Goal: Find specific page/section: Find specific page/section

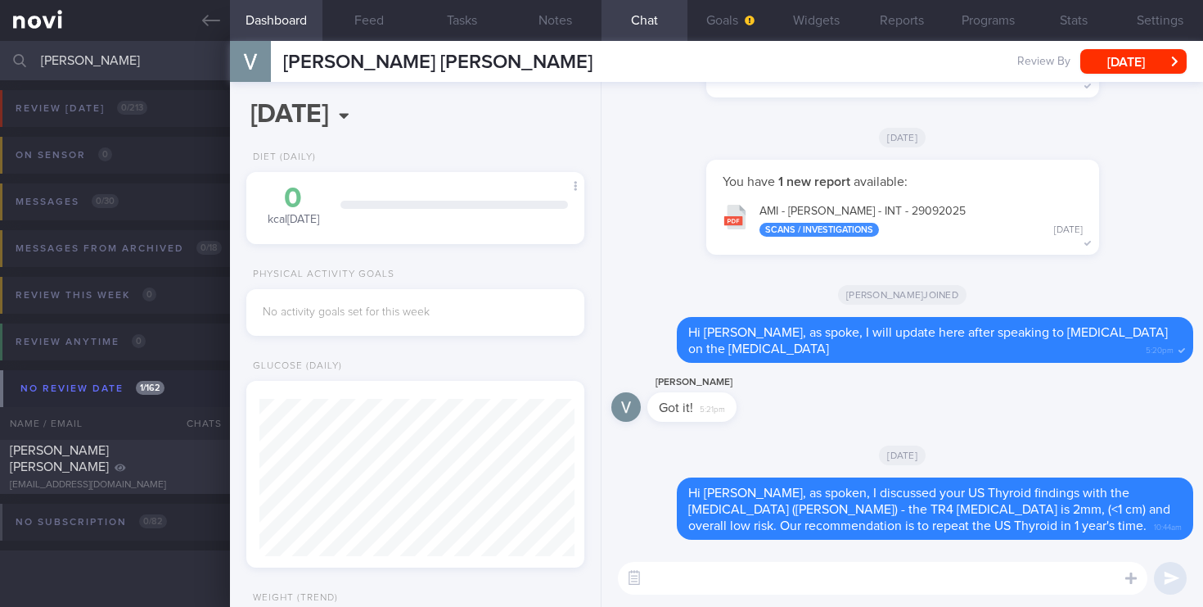
scroll to position [154, 309]
drag, startPoint x: 110, startPoint y: 72, endPoint x: 0, endPoint y: 52, distance: 111.6
click at [0, 52] on input "[PERSON_NAME]" at bounding box center [601, 60] width 1203 height 39
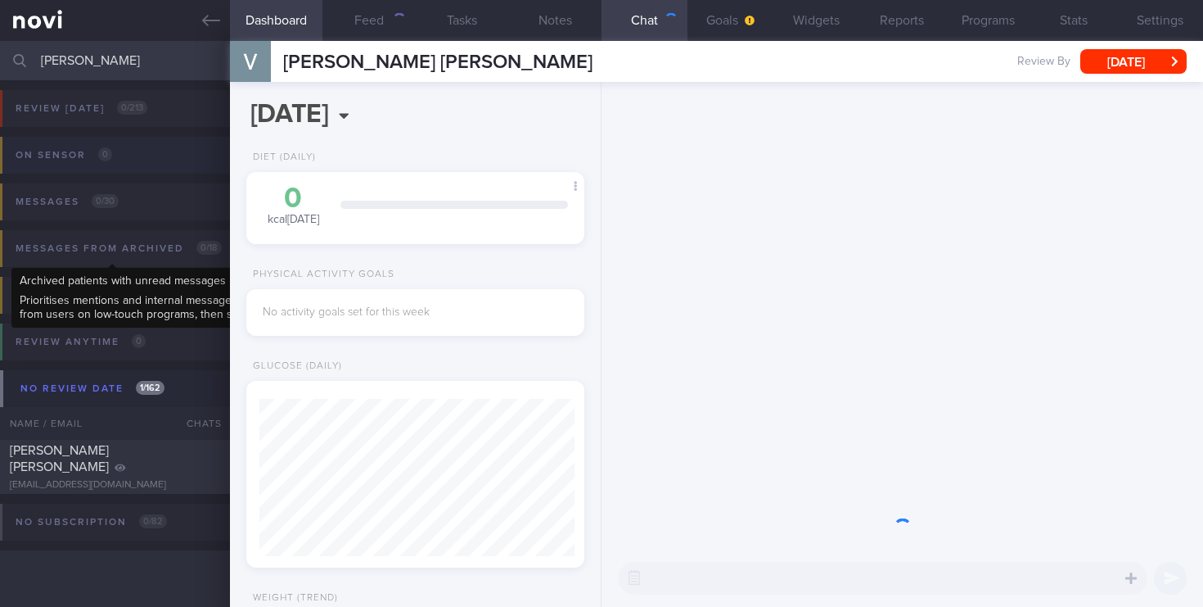
scroll to position [157, 315]
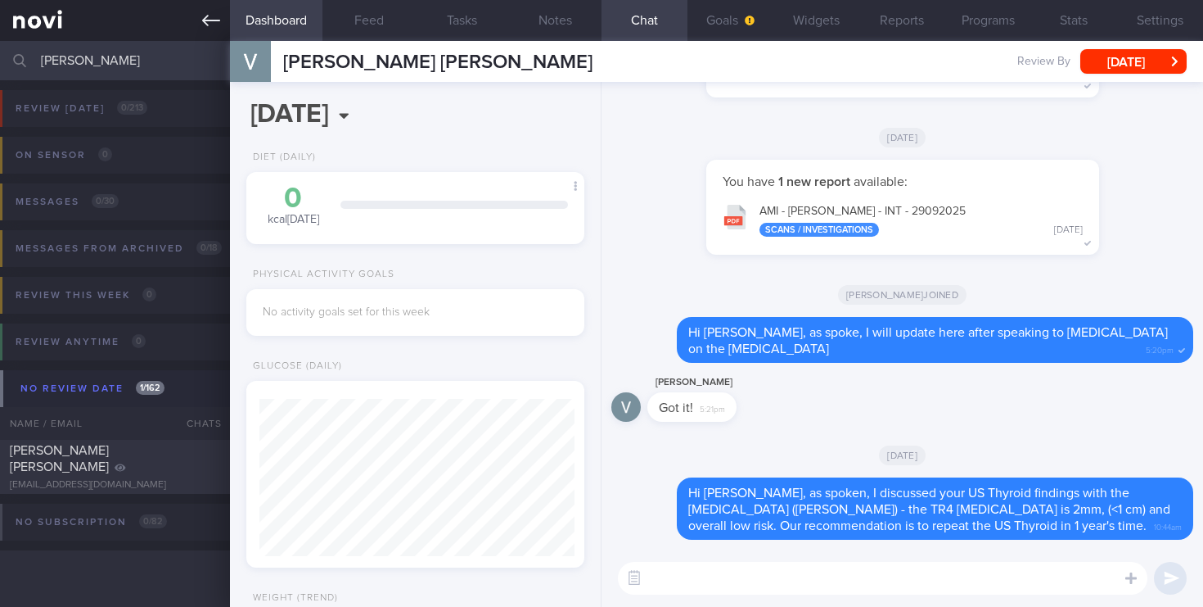
drag, startPoint x: 88, startPoint y: 61, endPoint x: 0, endPoint y: 30, distance: 93.7
click at [0, 30] on div "Patients New Users Coaches [PERSON_NAME] Assigned patients Assigned patients Al…" at bounding box center [601, 303] width 1203 height 607
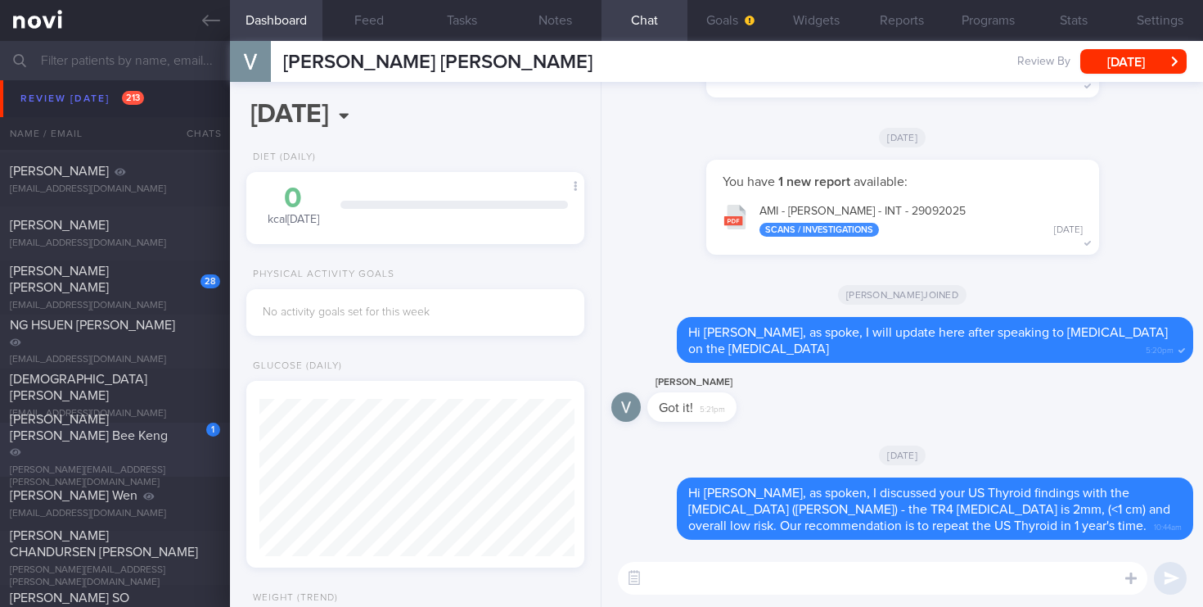
scroll to position [4915, 0]
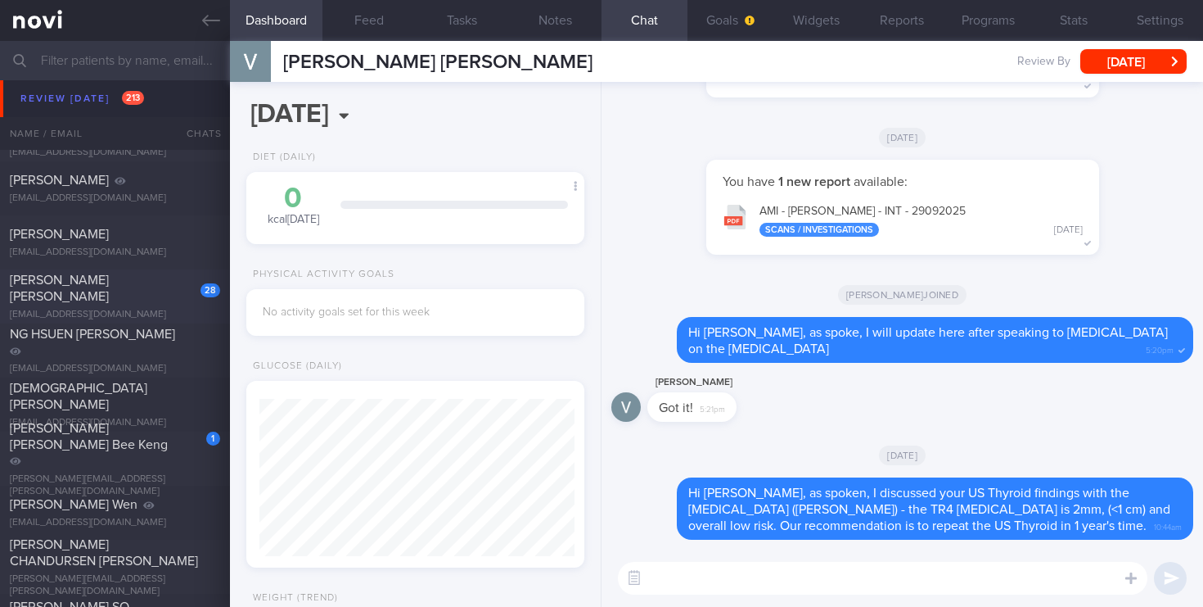
click at [91, 297] on div "28 [PERSON_NAME] [PERSON_NAME] Gador [EMAIL_ADDRESS][PERSON_NAME][DOMAIN_NAME]" at bounding box center [115, 296] width 230 height 49
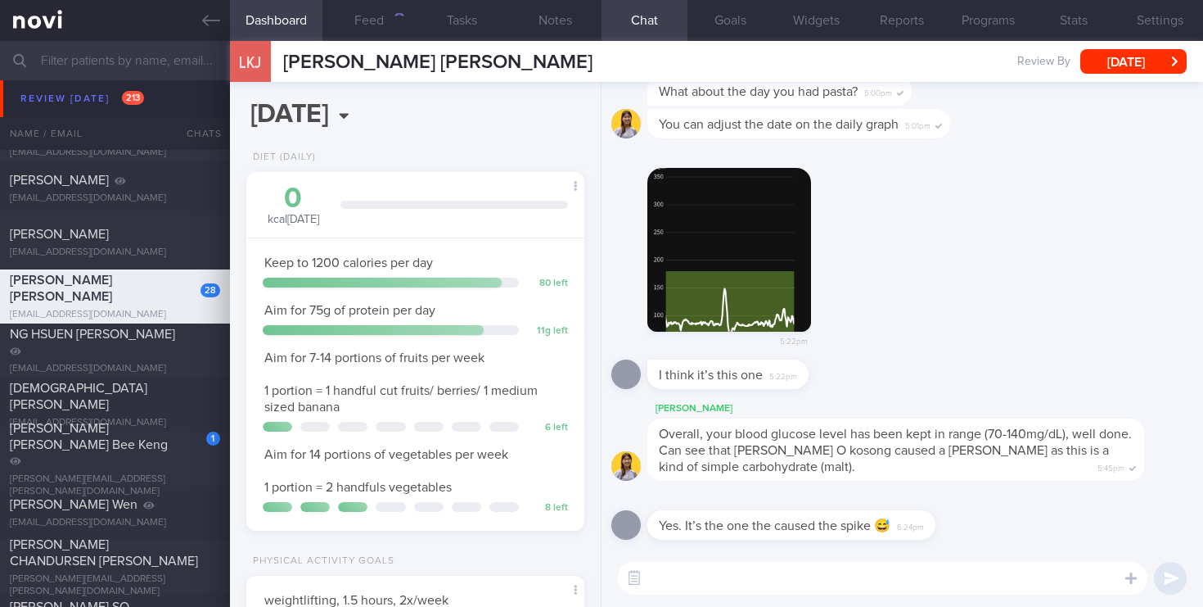
scroll to position [178, 309]
click at [118, 458] on div "[PERSON_NAME] [PERSON_NAME] Bee Keng" at bounding box center [113, 444] width 206 height 49
select select "4"
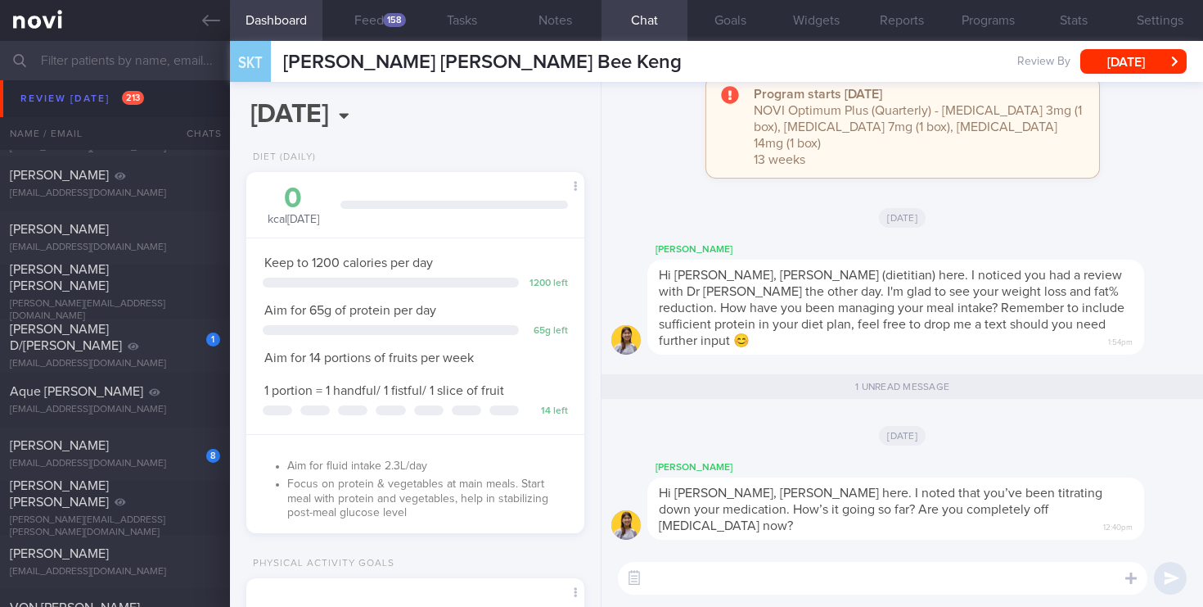
scroll to position [5560, 0]
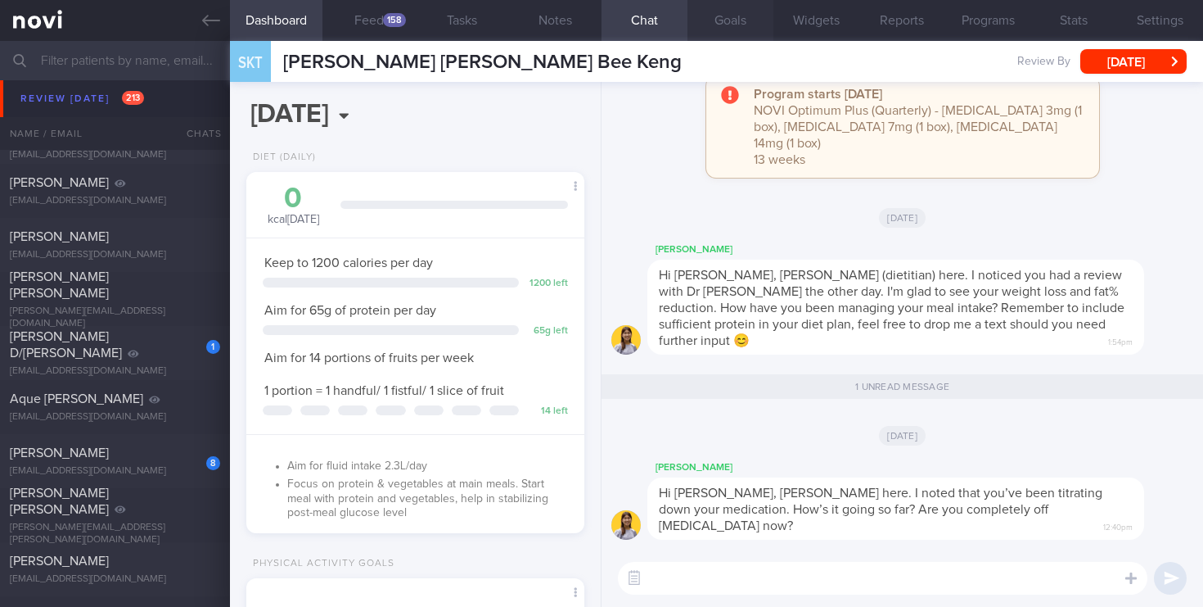
select select "4"
